Goal: Task Accomplishment & Management: Complete application form

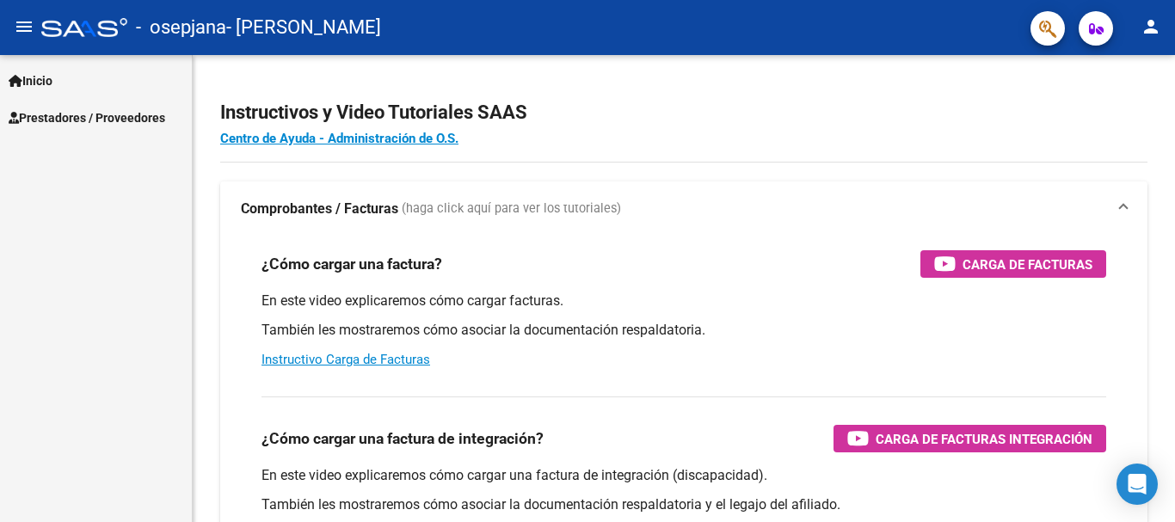
click at [48, 89] on span "Inicio" at bounding box center [31, 80] width 44 height 19
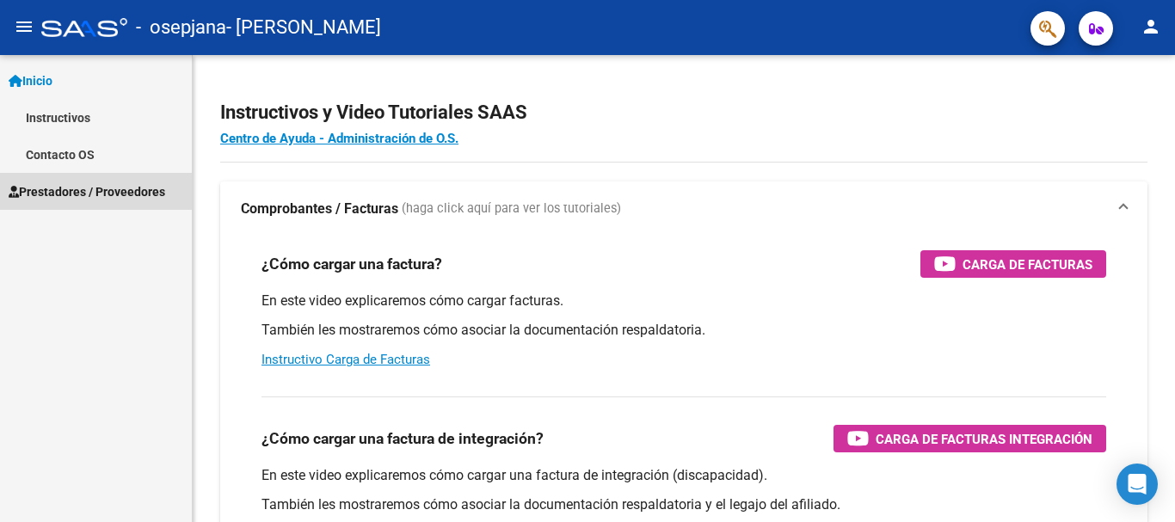
click at [89, 183] on span "Prestadores / Proveedores" at bounding box center [87, 191] width 156 height 19
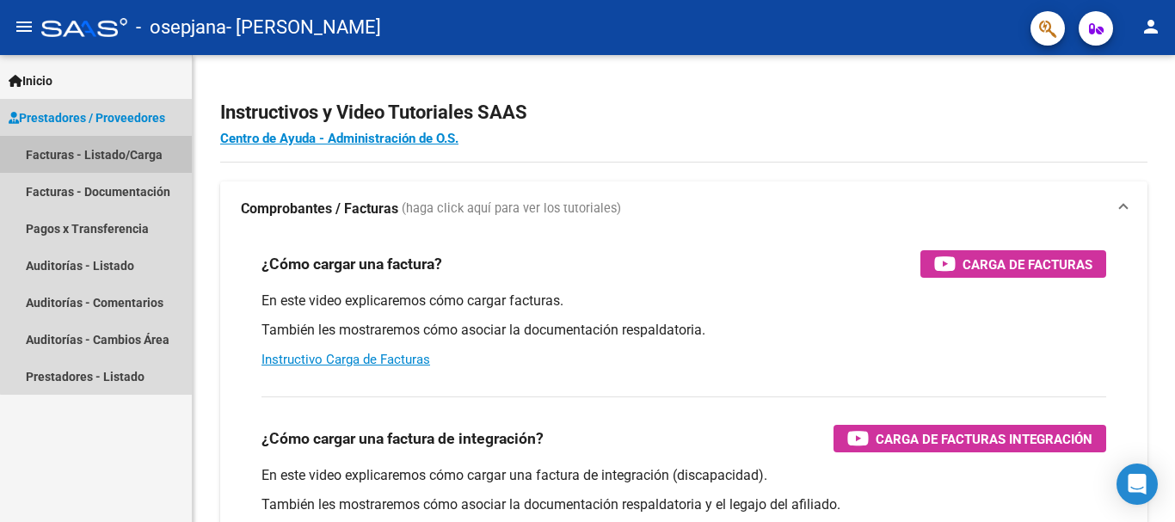
click at [121, 160] on link "Facturas - Listado/Carga" at bounding box center [96, 154] width 192 height 37
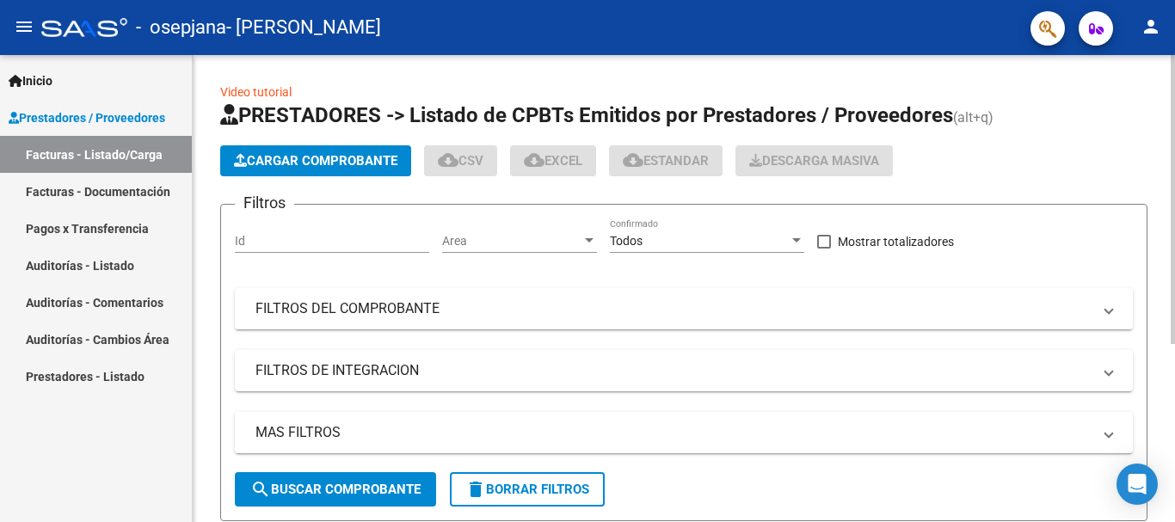
click at [284, 163] on span "Cargar Comprobante" at bounding box center [315, 160] width 163 height 15
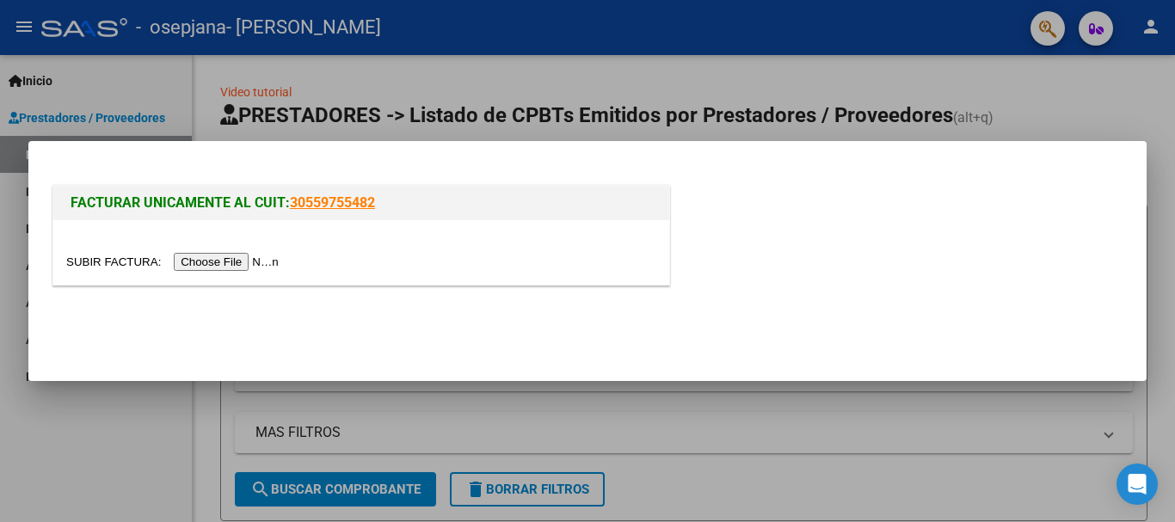
click at [251, 264] on input "file" at bounding box center [175, 262] width 218 height 18
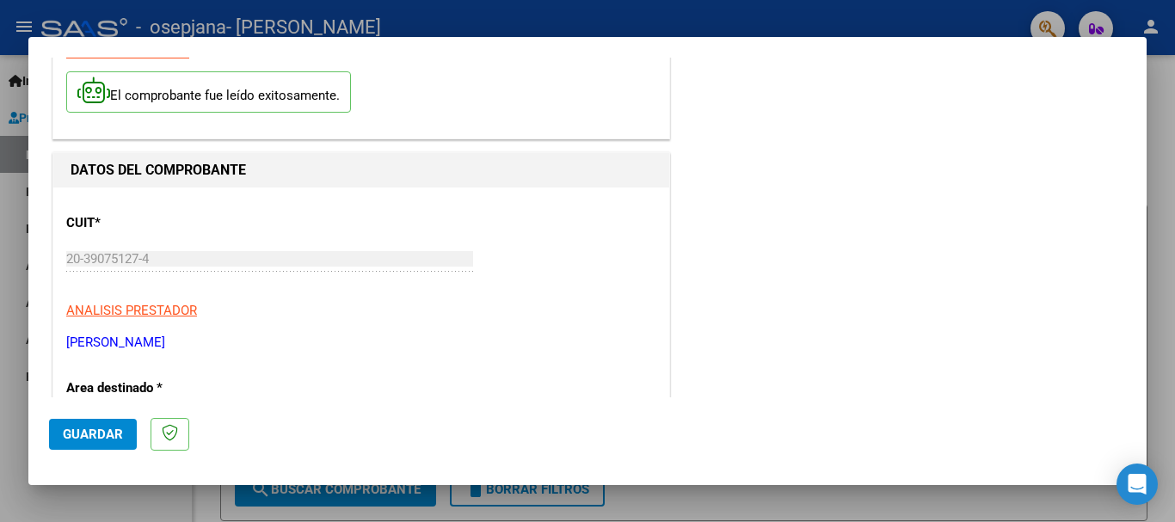
scroll to position [257, 0]
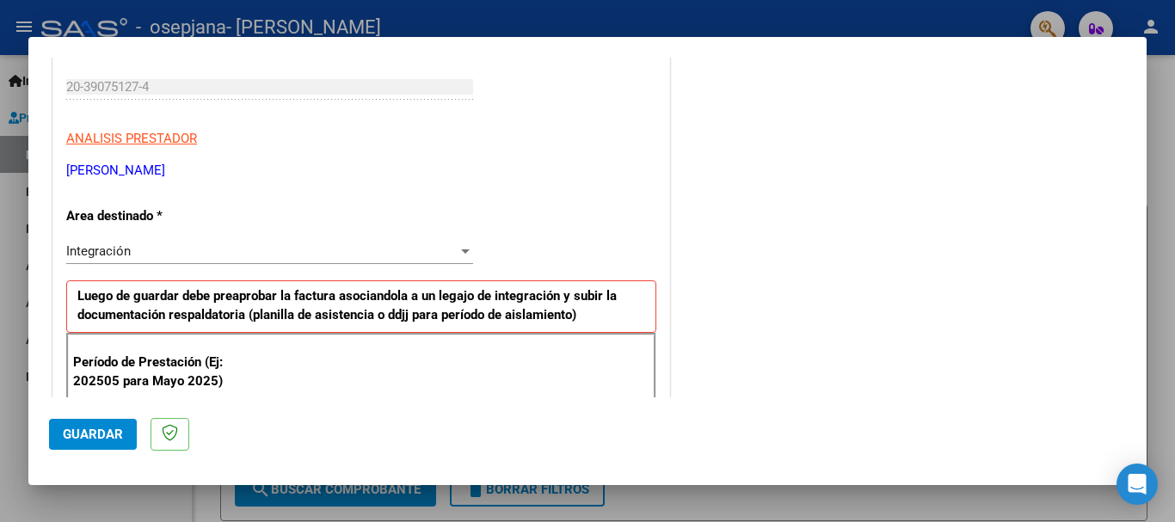
click at [458, 255] on div at bounding box center [464, 251] width 15 height 14
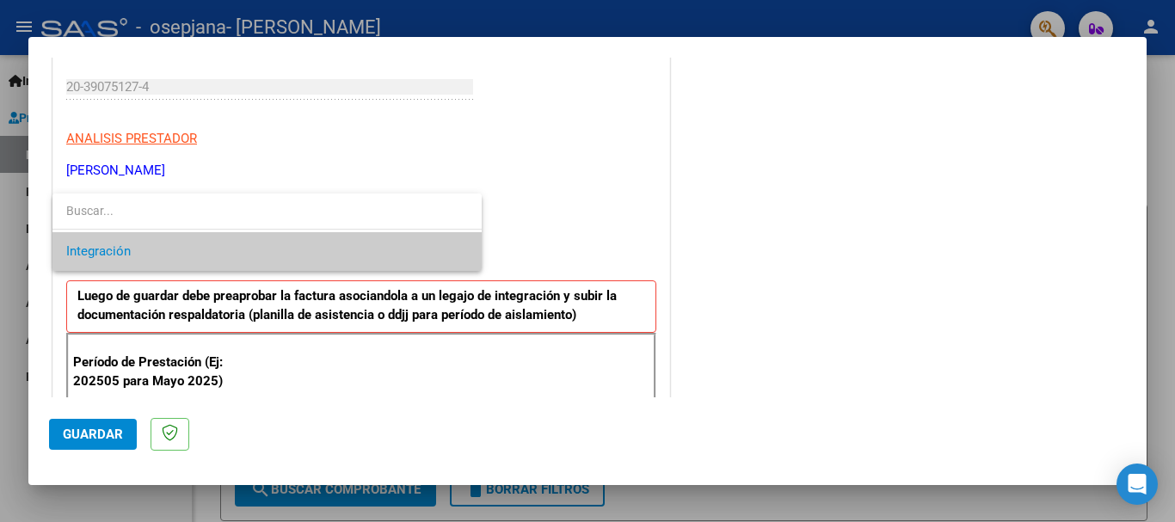
click at [310, 256] on span "Integración" at bounding box center [267, 251] width 402 height 39
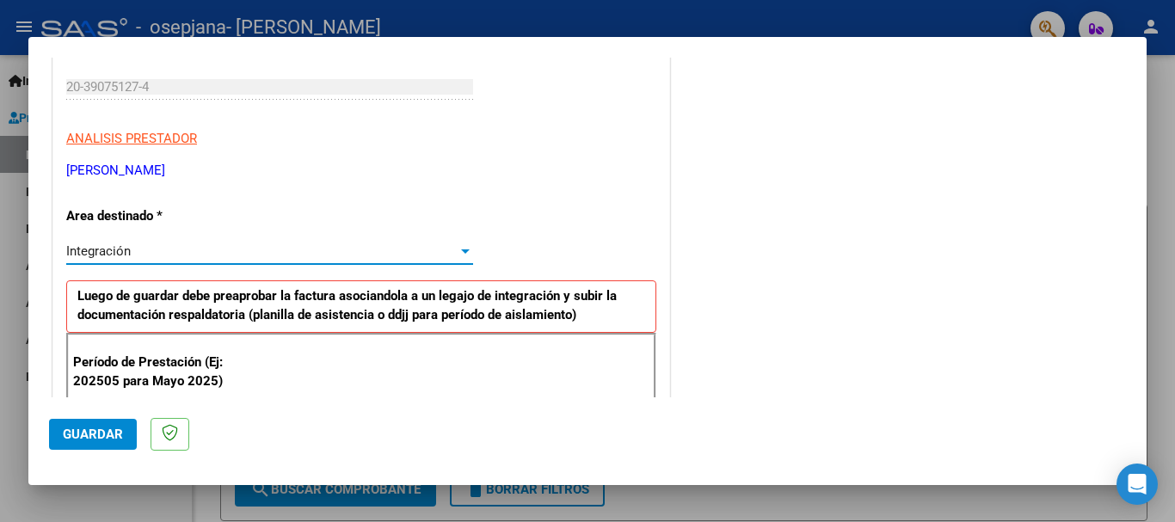
scroll to position [343, 0]
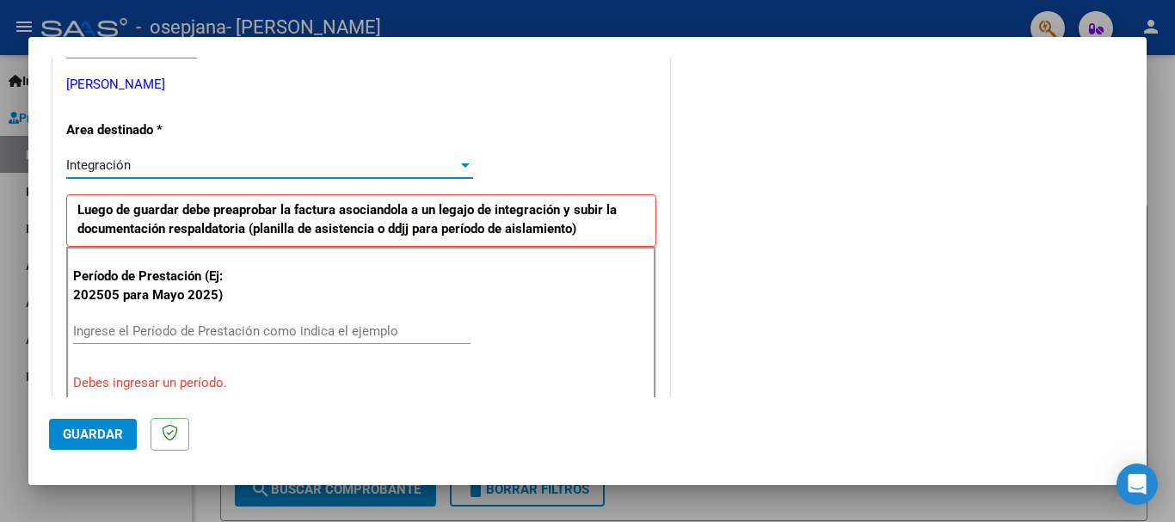
click at [300, 331] on input "Ingrese el Período de Prestación como indica el ejemplo" at bounding box center [271, 330] width 397 height 15
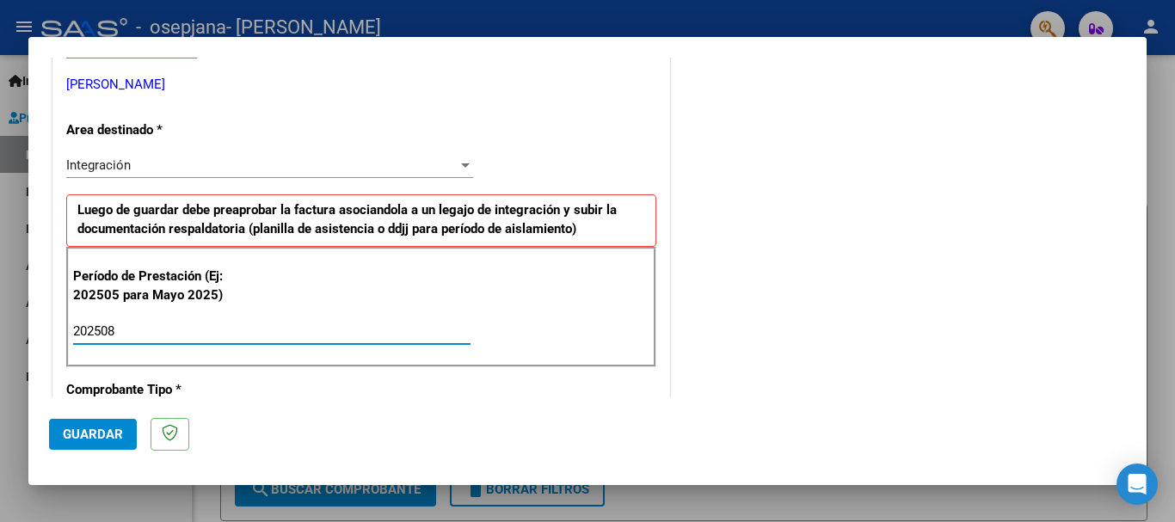
type input "202508"
click at [414, 398] on mat-dialog-actions "Guardar" at bounding box center [587, 431] width 1076 height 68
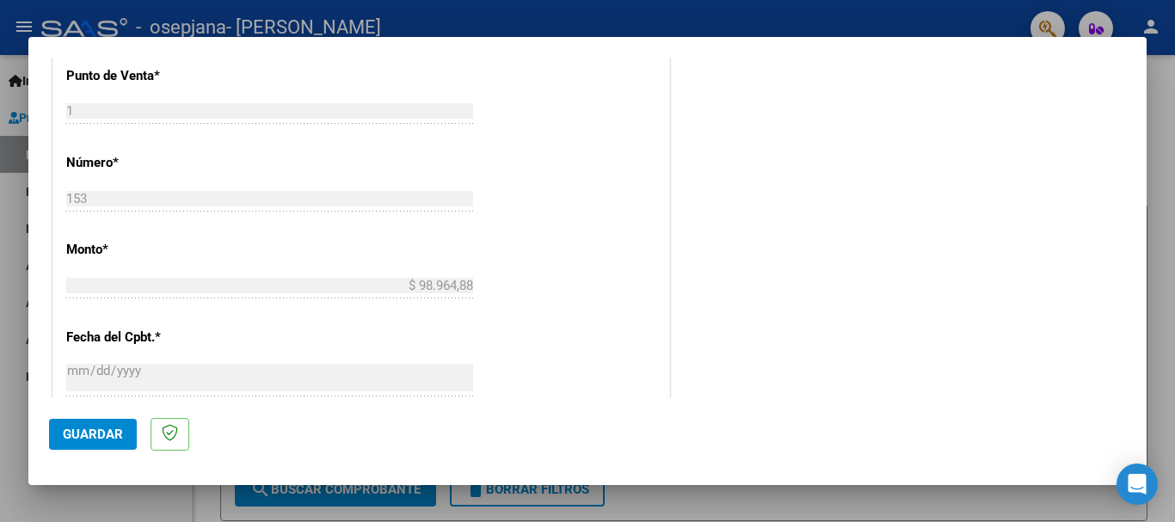
scroll to position [1174, 0]
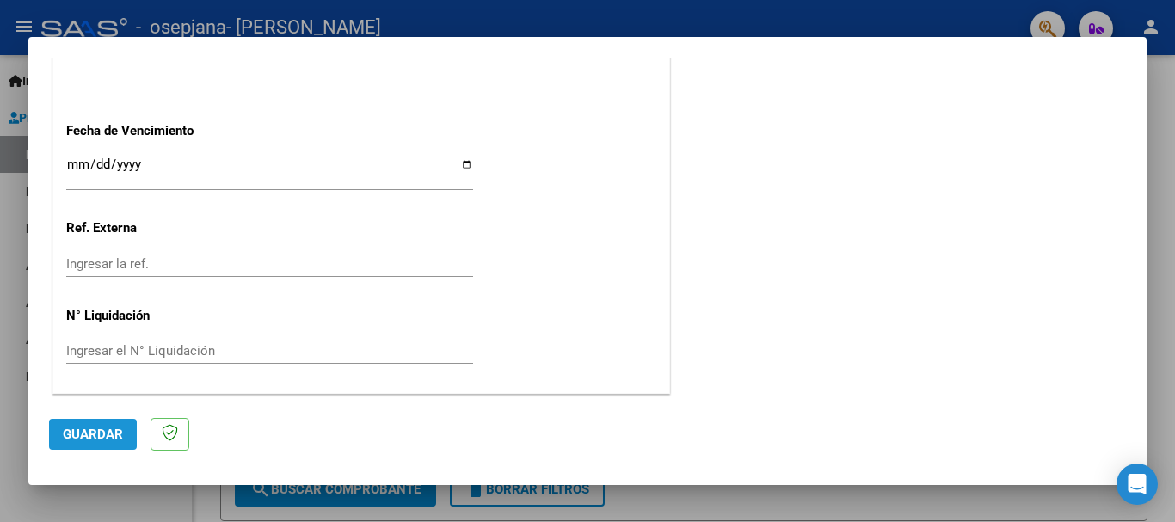
click at [116, 427] on span "Guardar" at bounding box center [93, 433] width 60 height 15
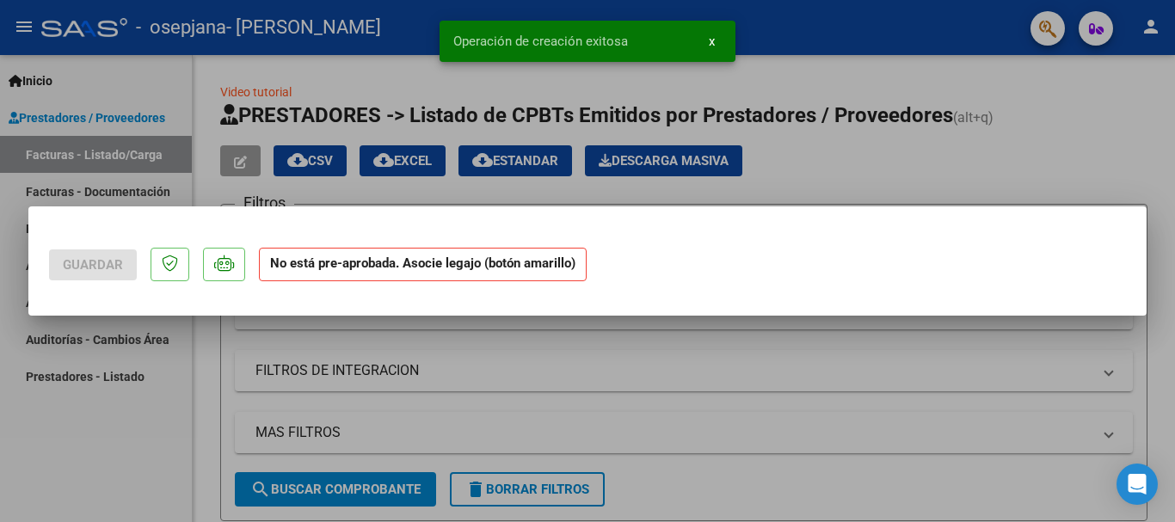
scroll to position [0, 0]
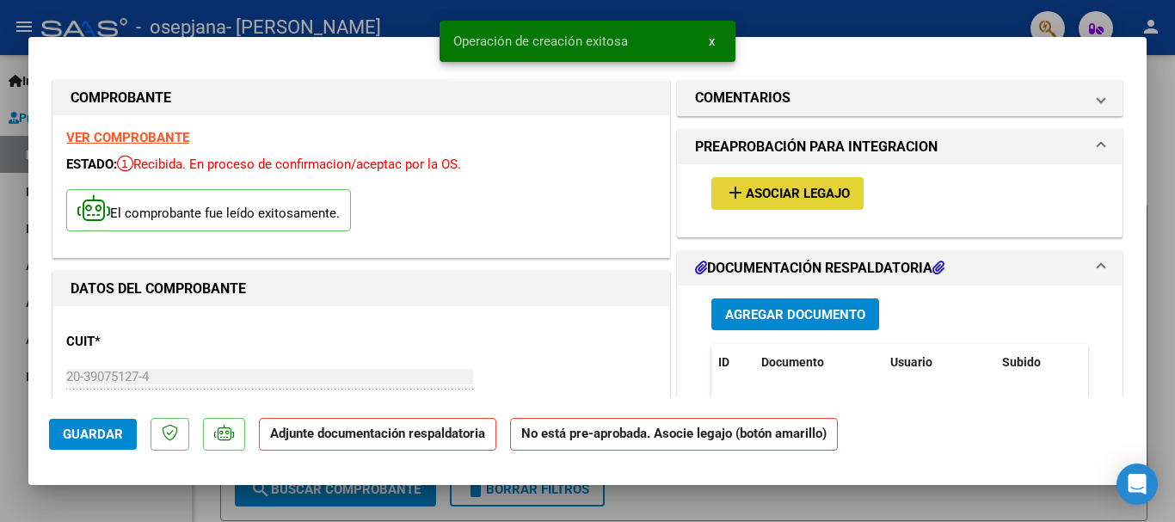
click at [757, 202] on button "add Asociar Legajo" at bounding box center [787, 193] width 152 height 32
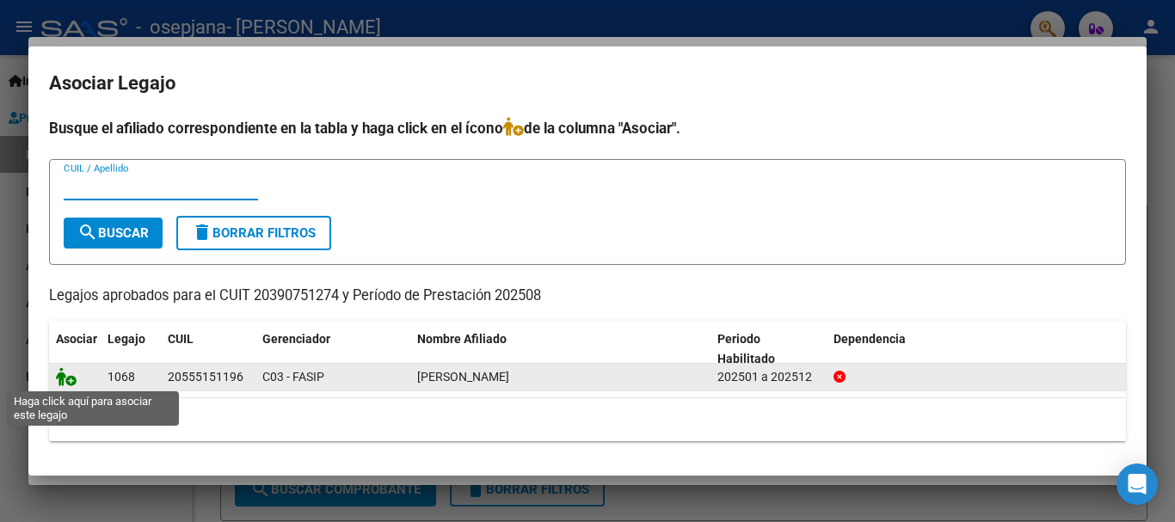
click at [69, 381] on icon at bounding box center [66, 376] width 21 height 19
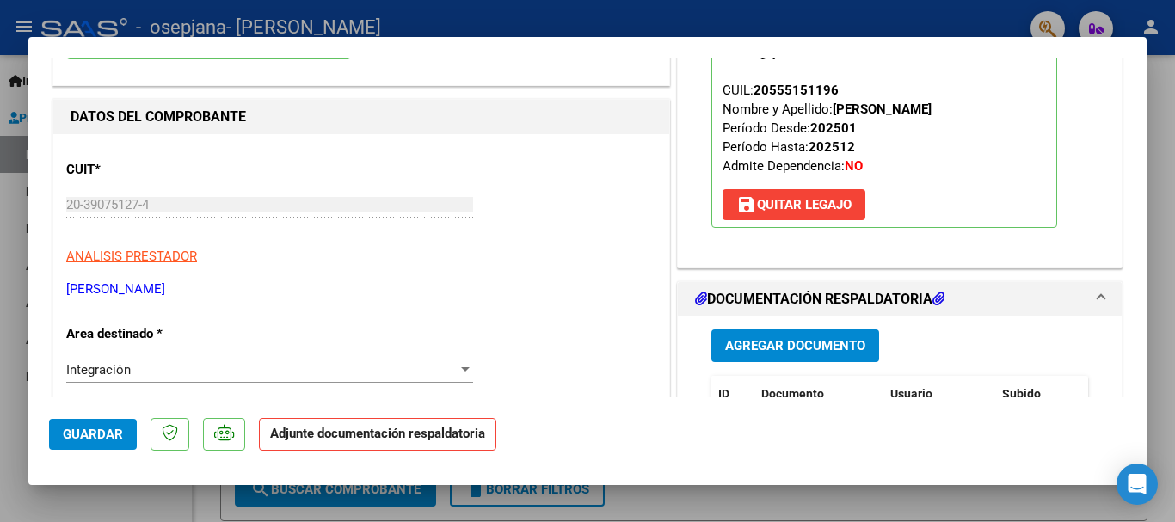
scroll to position [258, 0]
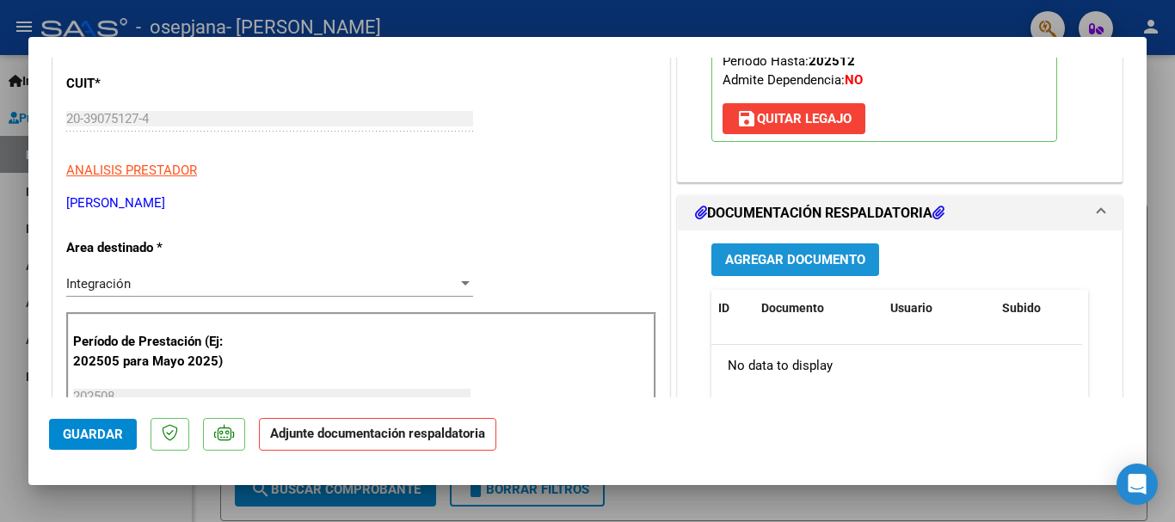
click at [825, 257] on span "Agregar Documento" at bounding box center [795, 260] width 140 height 15
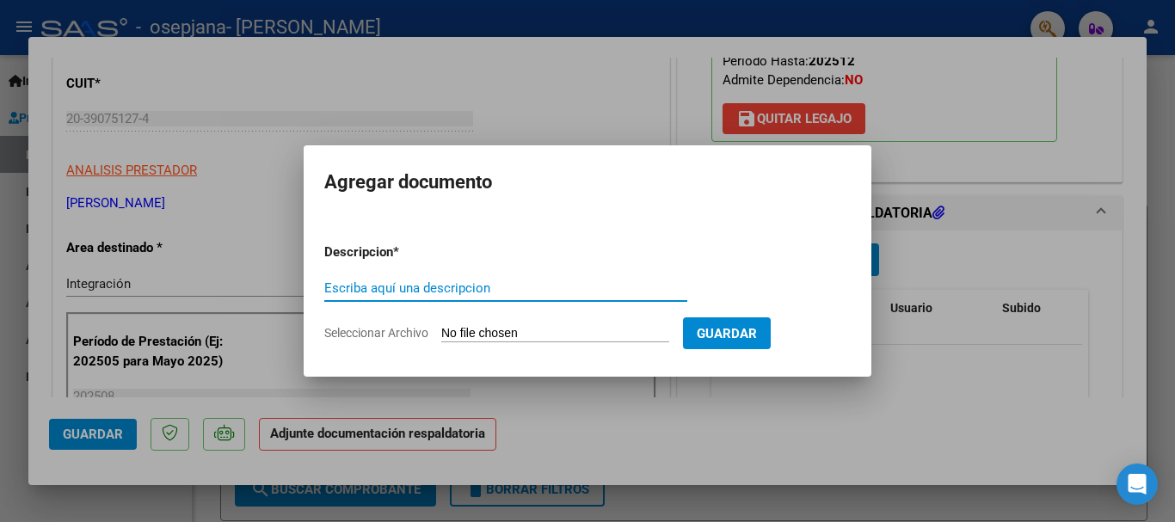
click at [539, 291] on input "Escriba aquí una descripcion" at bounding box center [505, 287] width 363 height 15
type input "PLANILLA"
click at [506, 331] on input "Seleccionar Archivo" at bounding box center [555, 334] width 228 height 16
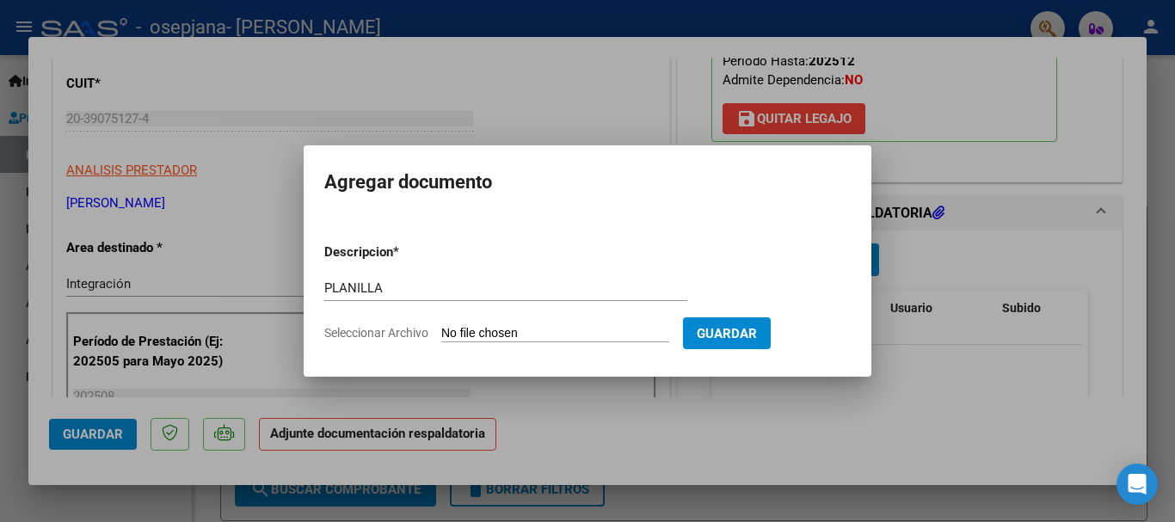
type input "C:\fakepath\Agosto [PERSON_NAME].pdf"
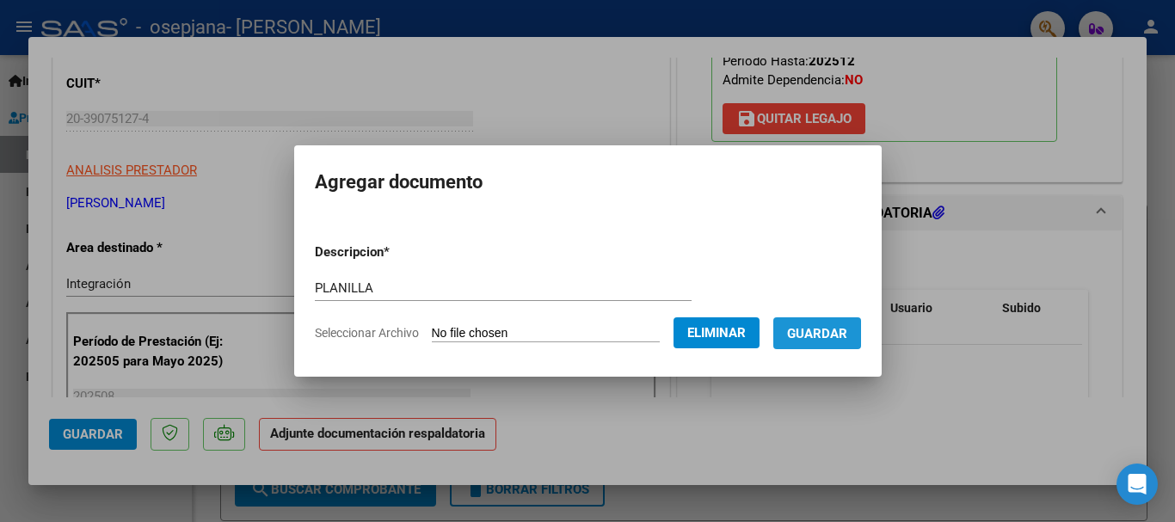
click at [841, 338] on span "Guardar" at bounding box center [817, 333] width 60 height 15
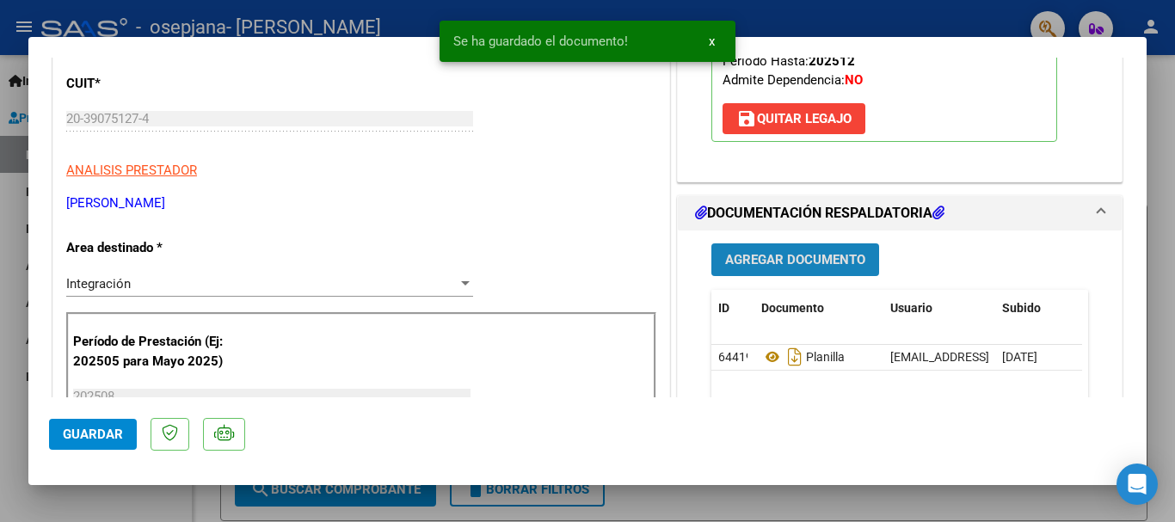
click at [827, 259] on span "Agregar Documento" at bounding box center [795, 260] width 140 height 15
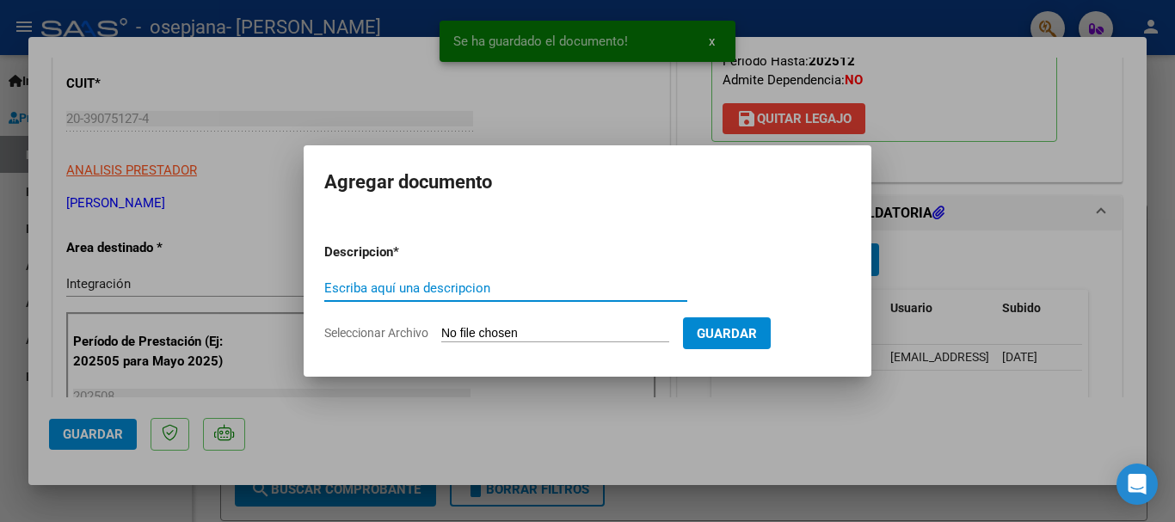
click at [547, 284] on input "Escriba aquí una descripcion" at bounding box center [505, 287] width 363 height 15
click at [428, 282] on input "Escriba aquí una descripcion" at bounding box center [505, 287] width 363 height 15
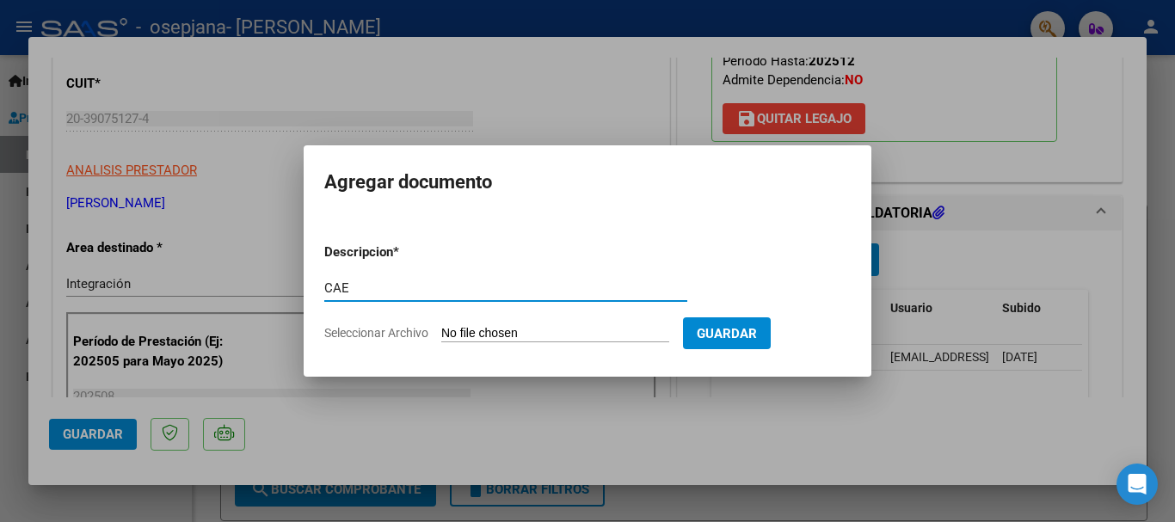
type input "CAE"
click at [499, 335] on input "Seleccionar Archivo" at bounding box center [555, 334] width 228 height 16
type input "C:\fakepath\Constatación de Comprobantes _ AFIP [PERSON_NAME].pdf"
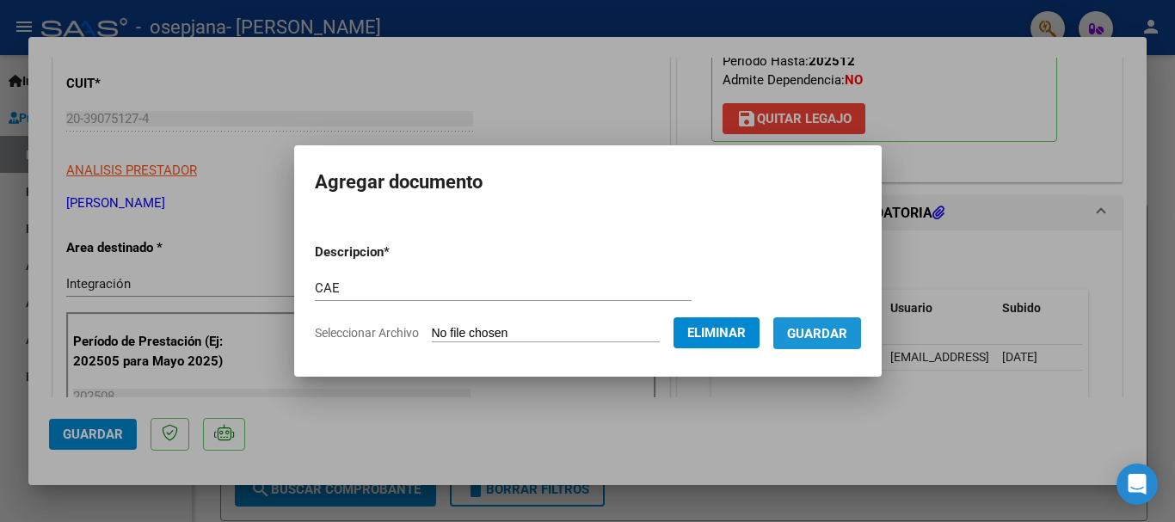
click at [816, 336] on span "Guardar" at bounding box center [817, 333] width 60 height 15
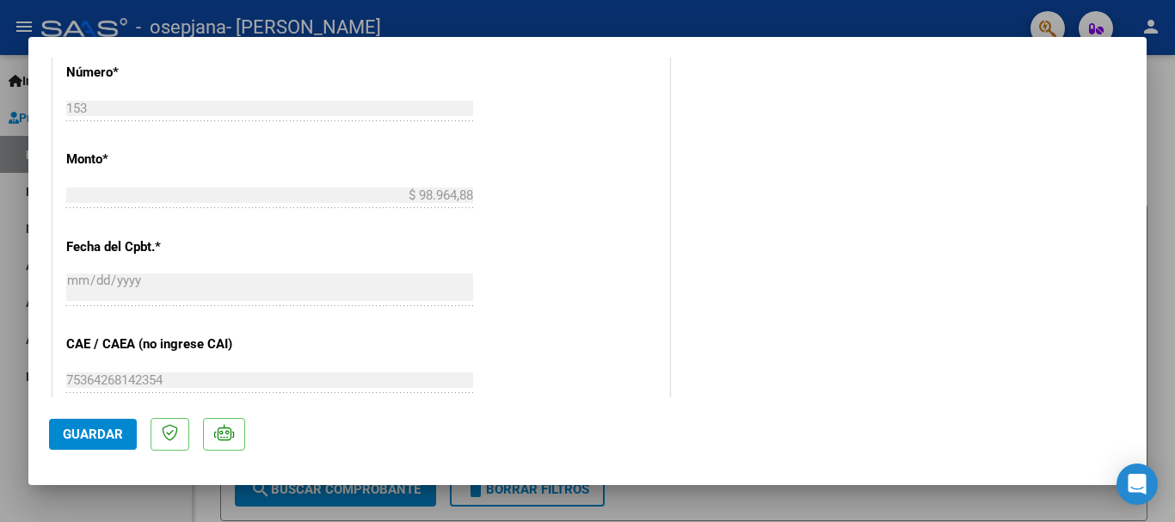
scroll to position [1199, 0]
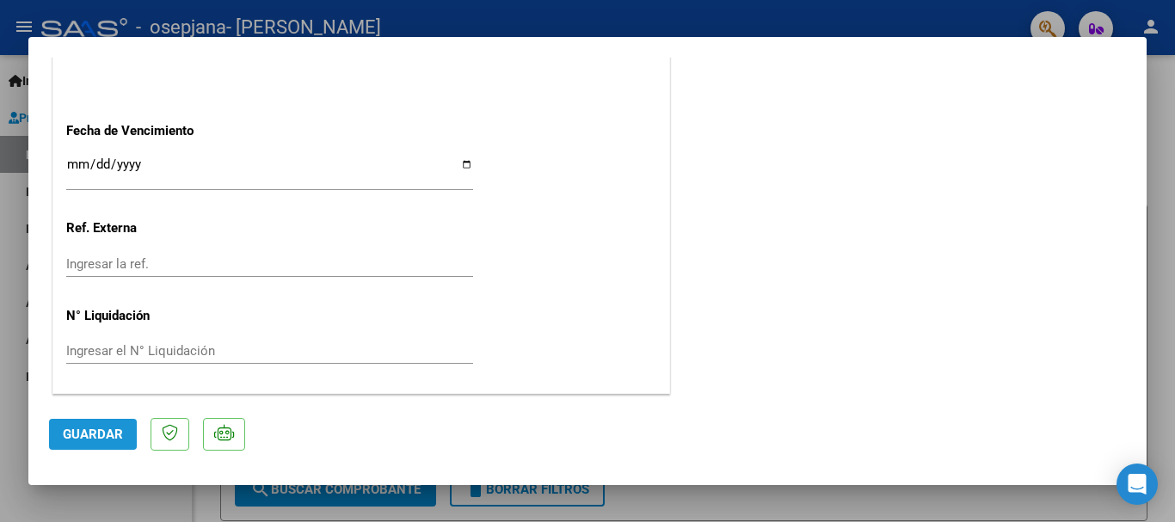
click at [90, 444] on button "Guardar" at bounding box center [93, 434] width 88 height 31
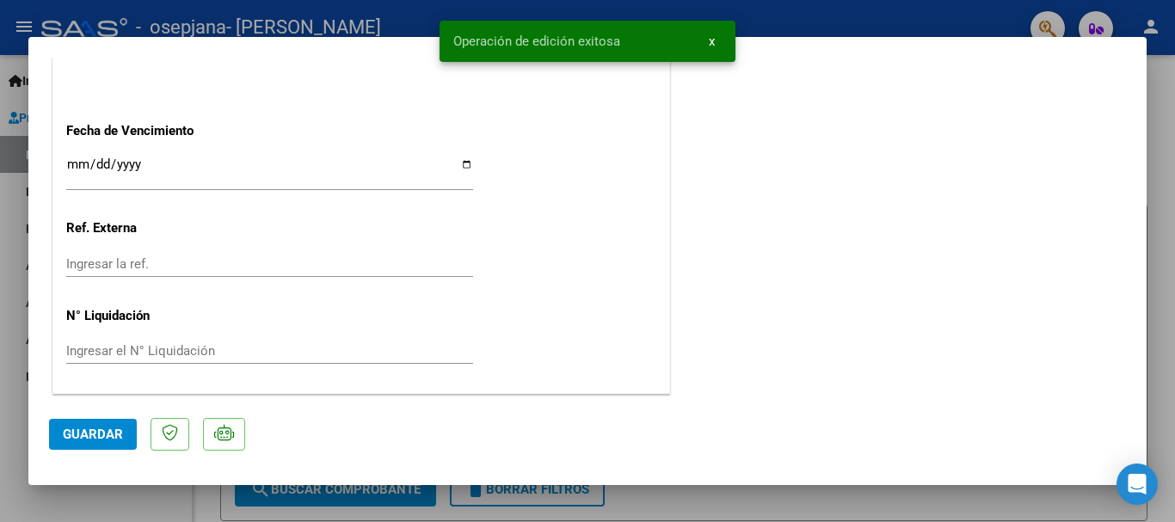
click at [86, 436] on span "Guardar" at bounding box center [93, 433] width 60 height 15
click at [5, 359] on div at bounding box center [587, 261] width 1175 height 522
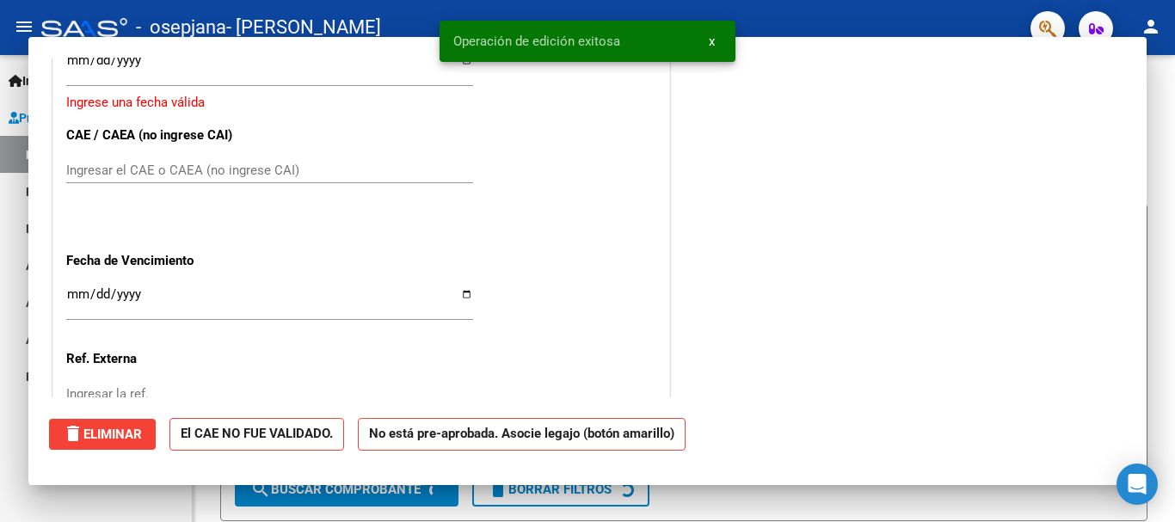
scroll to position [0, 0]
